Goal: Task Accomplishment & Management: Use online tool/utility

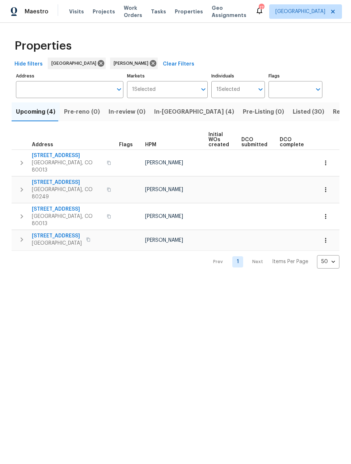
click at [174, 115] on span "In-reno (4)" at bounding box center [194, 112] width 80 height 10
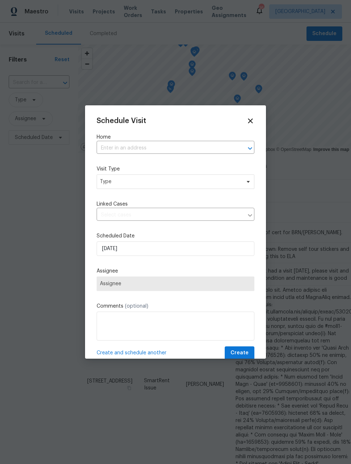
click at [179, 149] on input "text" at bounding box center [165, 147] width 137 height 11
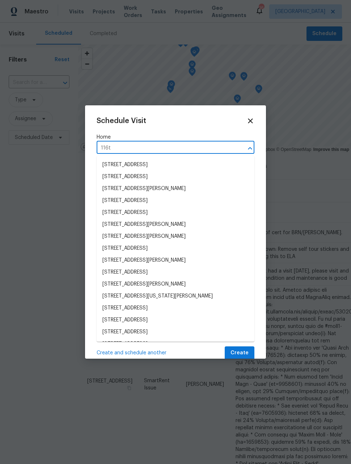
type input "116th"
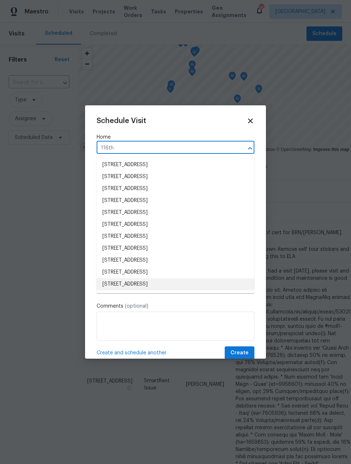
click at [204, 286] on li "[STREET_ADDRESS]" at bounding box center [176, 284] width 158 height 12
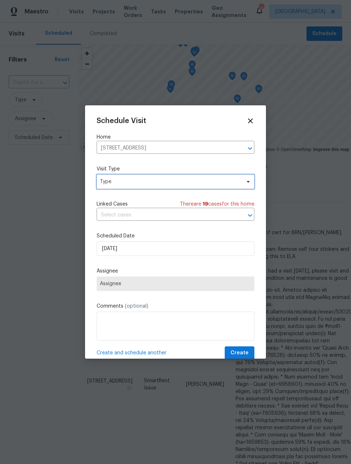
click at [197, 179] on span "Type" at bounding box center [170, 181] width 141 height 7
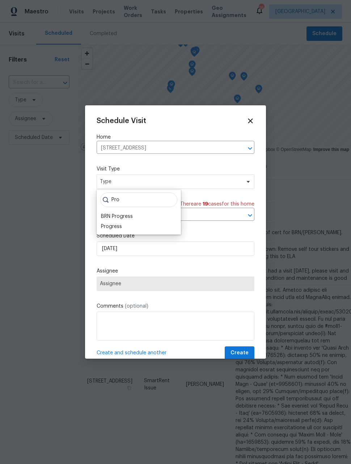
type input "Pro"
click at [129, 228] on div "Progress" at bounding box center [139, 226] width 80 height 10
click at [119, 228] on div "Progress" at bounding box center [111, 226] width 21 height 7
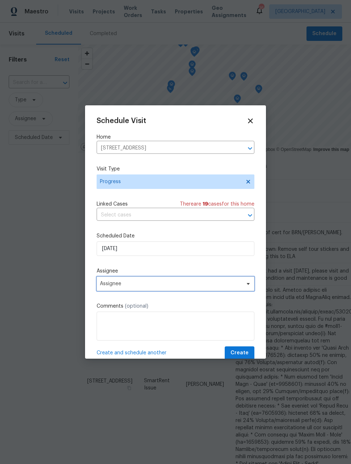
click at [138, 285] on span "Assignee" at bounding box center [171, 284] width 142 height 6
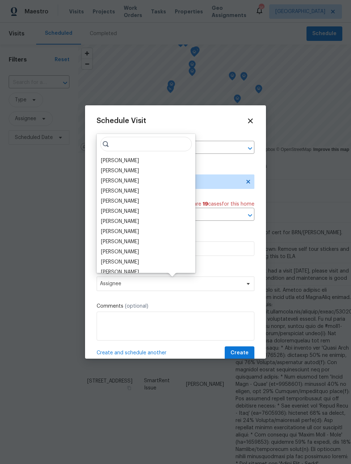
click at [127, 158] on div "[PERSON_NAME]" at bounding box center [120, 160] width 38 height 7
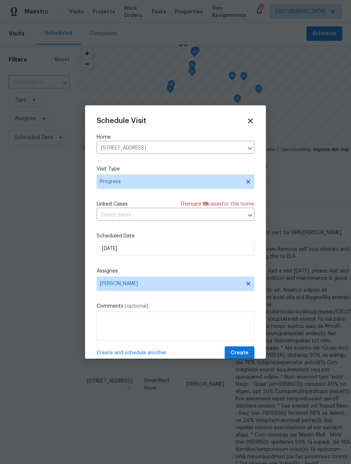
click at [154, 356] on span "Create and schedule another" at bounding box center [132, 352] width 70 height 7
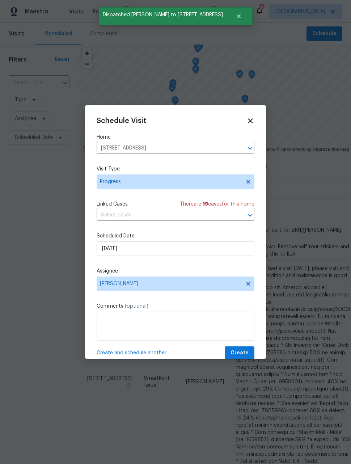
click at [240, 149] on icon "Clear" at bounding box center [240, 148] width 4 height 4
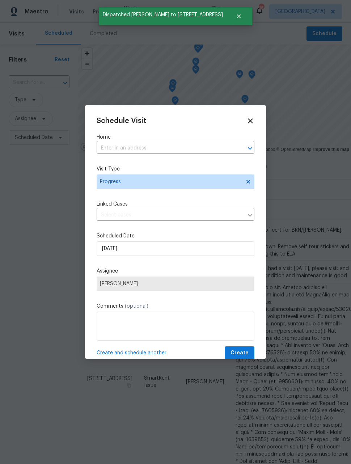
click at [204, 147] on input "text" at bounding box center [165, 147] width 137 height 11
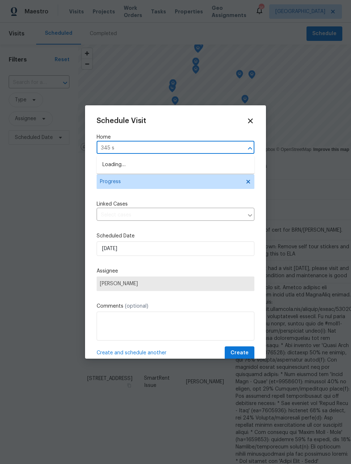
type input "345 s"
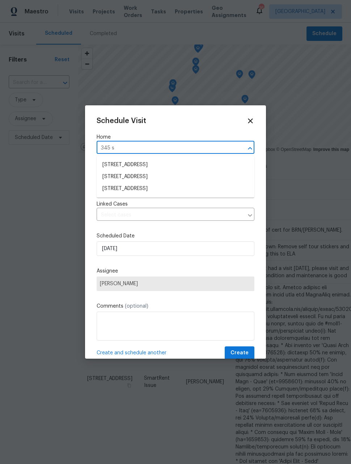
click at [166, 176] on li "[STREET_ADDRESS]" at bounding box center [176, 177] width 158 height 12
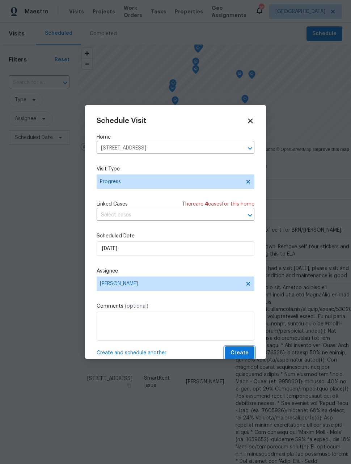
click at [243, 355] on span "Create" at bounding box center [239, 352] width 18 height 9
